Goal: Use online tool/utility: Utilize a website feature to perform a specific function

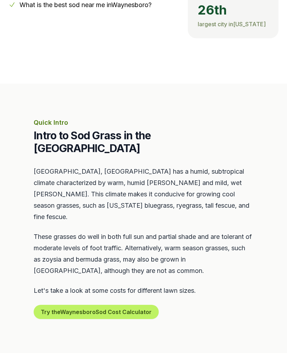
click at [126, 305] on button "Try the Waynesboro Sod Cost Calculator" at bounding box center [96, 312] width 125 height 14
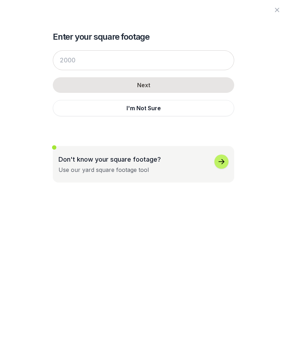
scroll to position [224, 0]
click at [223, 163] on icon "button" at bounding box center [221, 161] width 8 height 8
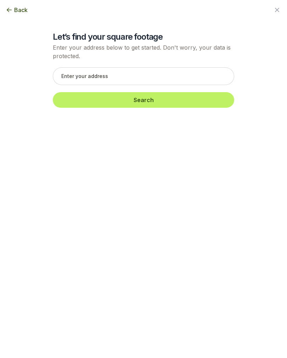
click at [12, 12] on icon "button" at bounding box center [9, 9] width 7 height 7
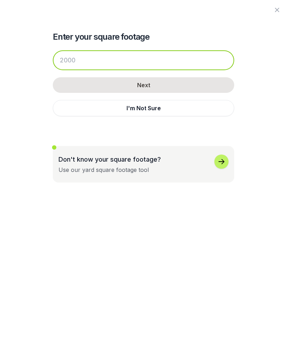
click at [70, 58] on input "number" at bounding box center [143, 60] width 181 height 20
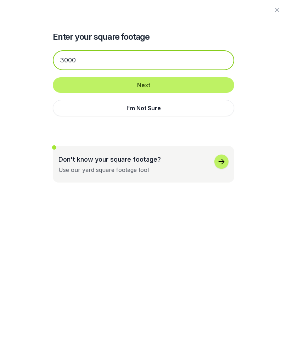
type input "3000"
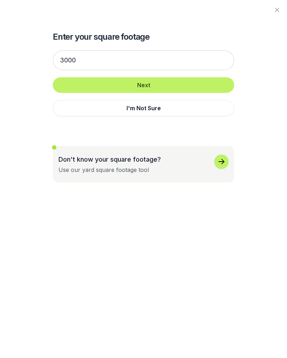
click at [177, 85] on button "Next" at bounding box center [143, 85] width 181 height 16
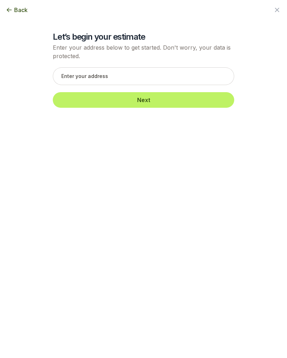
click at [13, 12] on button "Back" at bounding box center [17, 10] width 22 height 8
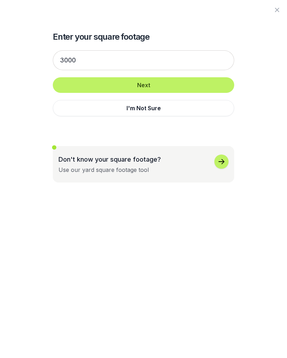
click at [154, 87] on button "Next" at bounding box center [143, 85] width 181 height 16
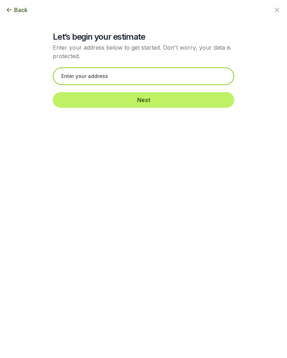
click at [100, 75] on input "text" at bounding box center [143, 76] width 181 height 18
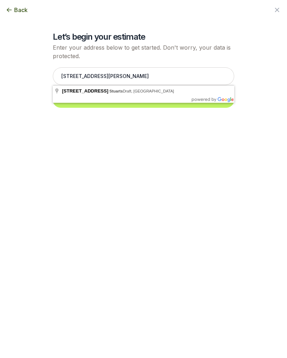
type input "[STREET_ADDRESS]"
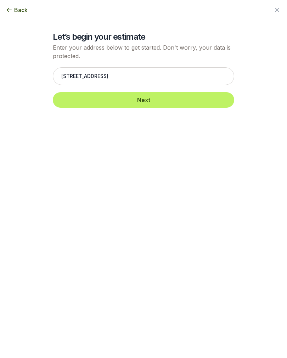
click at [197, 101] on button "Next" at bounding box center [143, 100] width 181 height 16
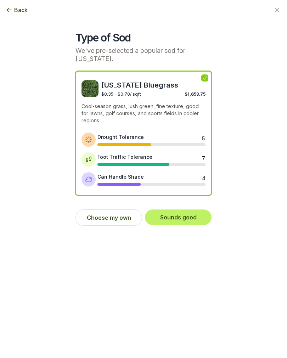
click at [128, 222] on button "Choose my own" at bounding box center [108, 217] width 67 height 16
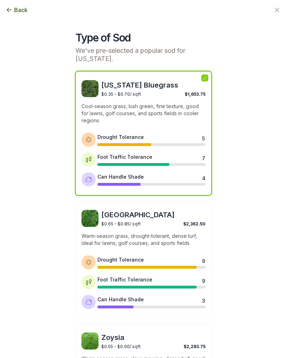
scroll to position [0, 0]
click at [14, 10] on button "Back" at bounding box center [17, 10] width 22 height 8
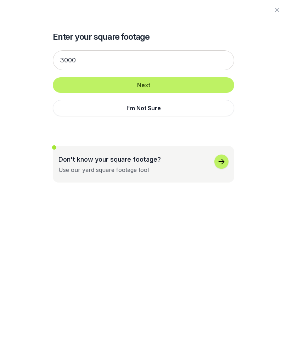
click at [181, 89] on button "Next" at bounding box center [143, 85] width 181 height 16
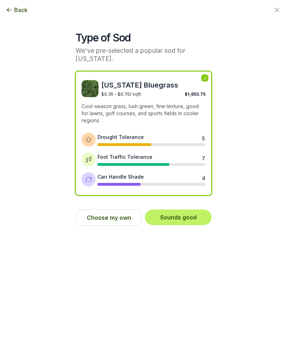
click at [199, 222] on button "Sounds good" at bounding box center [178, 217] width 67 height 16
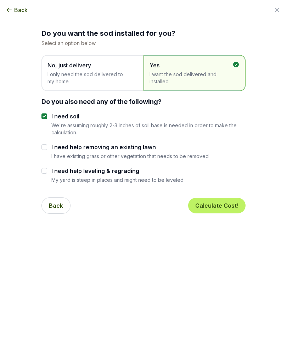
click at [227, 212] on button "Calculate Cost!" at bounding box center [216, 206] width 57 height 16
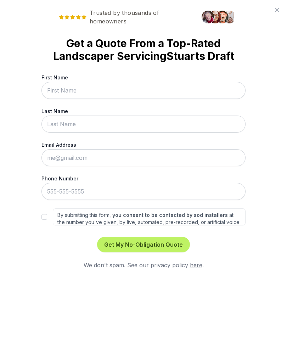
click at [279, 10] on icon at bounding box center [277, 10] width 8 height 8
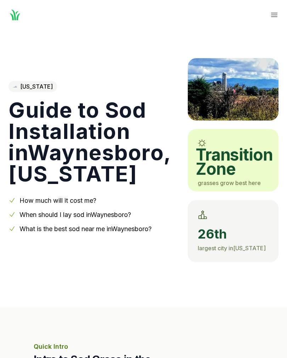
scroll to position [249, 0]
